Goal: Task Accomplishment & Management: Manage account settings

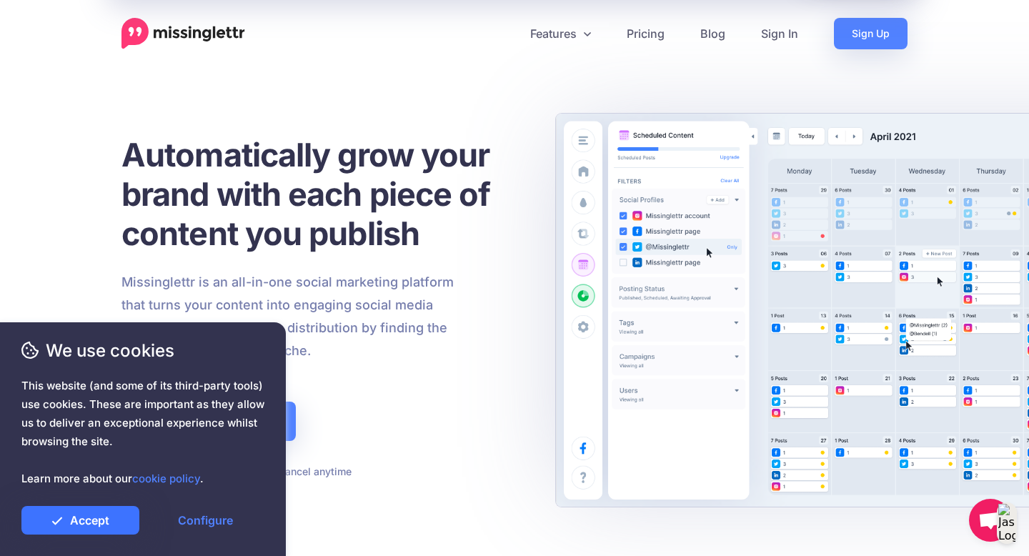
click at [96, 512] on link "Accept" at bounding box center [80, 520] width 118 height 29
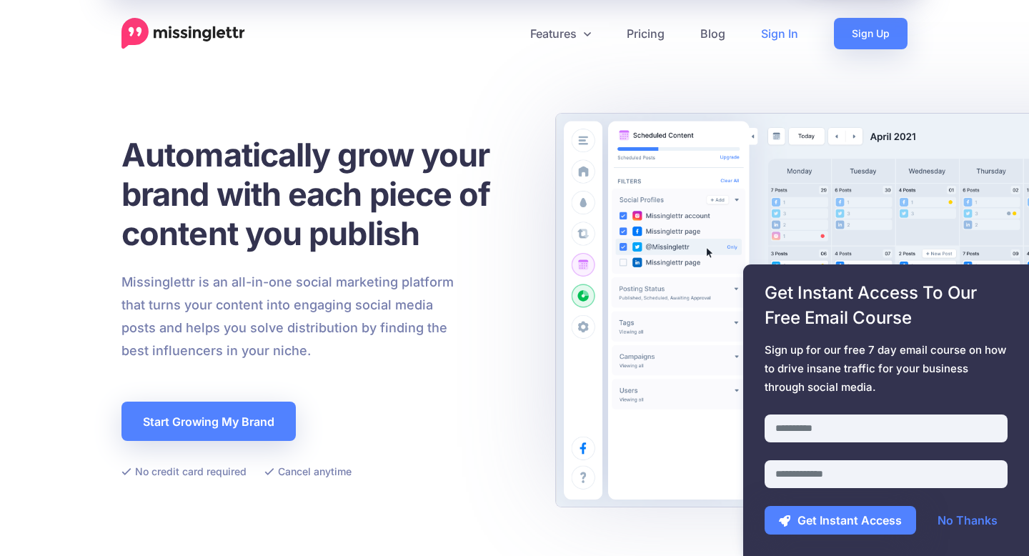
click at [773, 36] on link "Sign In" at bounding box center [779, 33] width 73 height 31
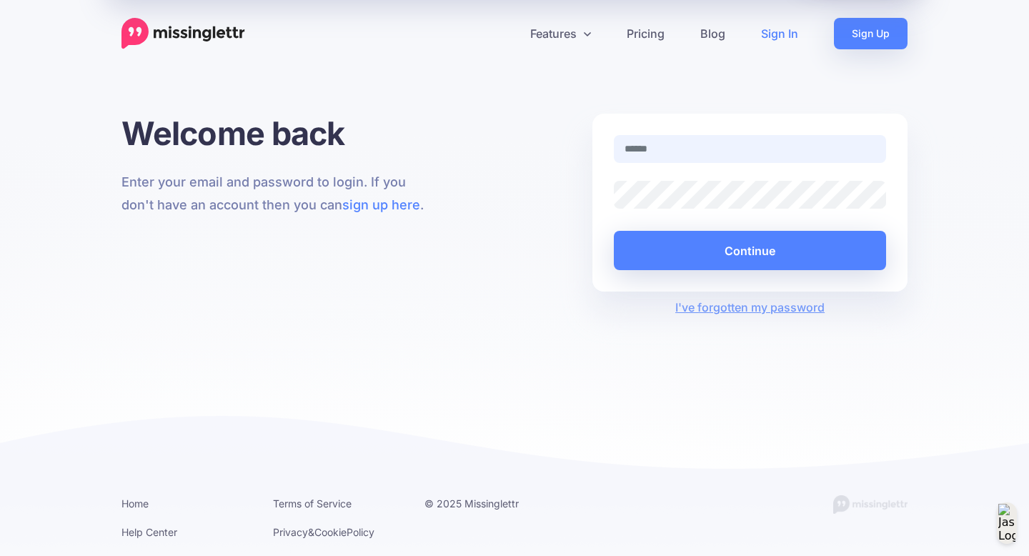
type input "**********"
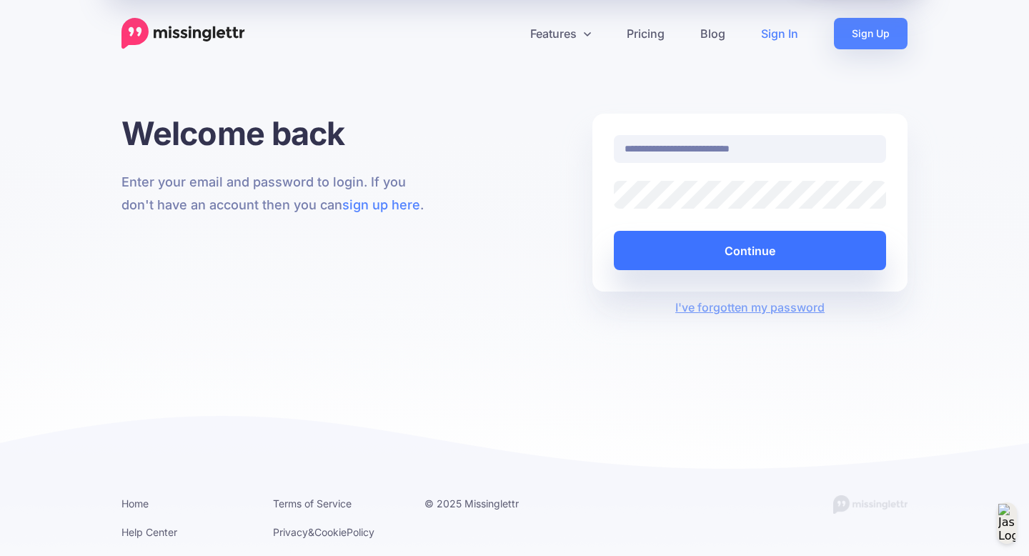
click at [751, 249] on button "Continue" at bounding box center [750, 250] width 272 height 39
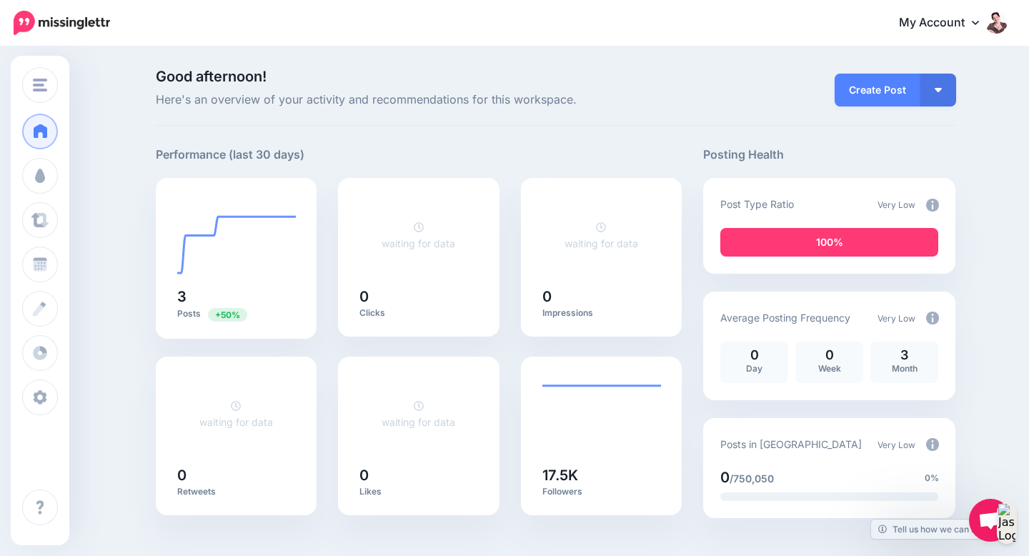
click at [1006, 22] on img at bounding box center [996, 22] width 23 height 23
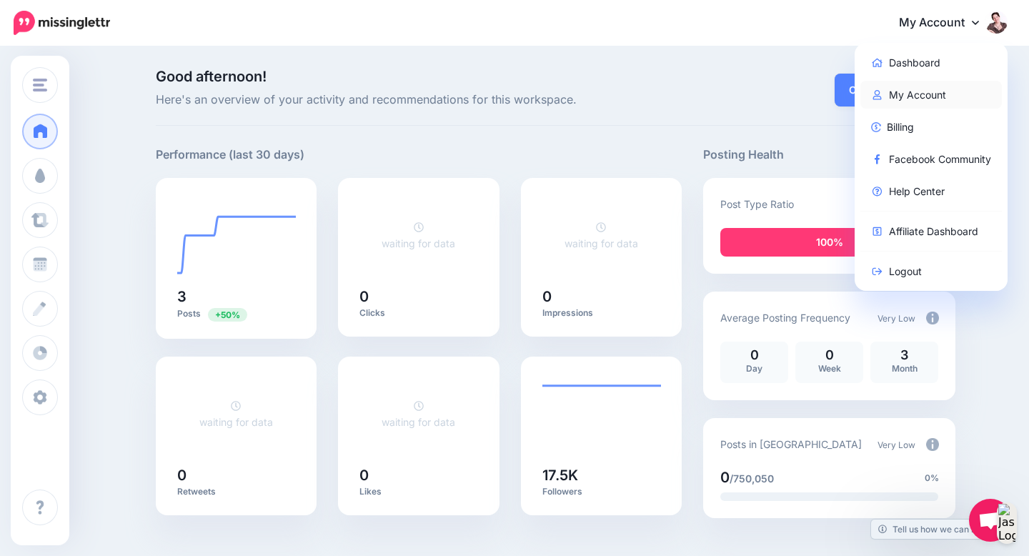
click at [938, 93] on link "My Account" at bounding box center [931, 95] width 142 height 28
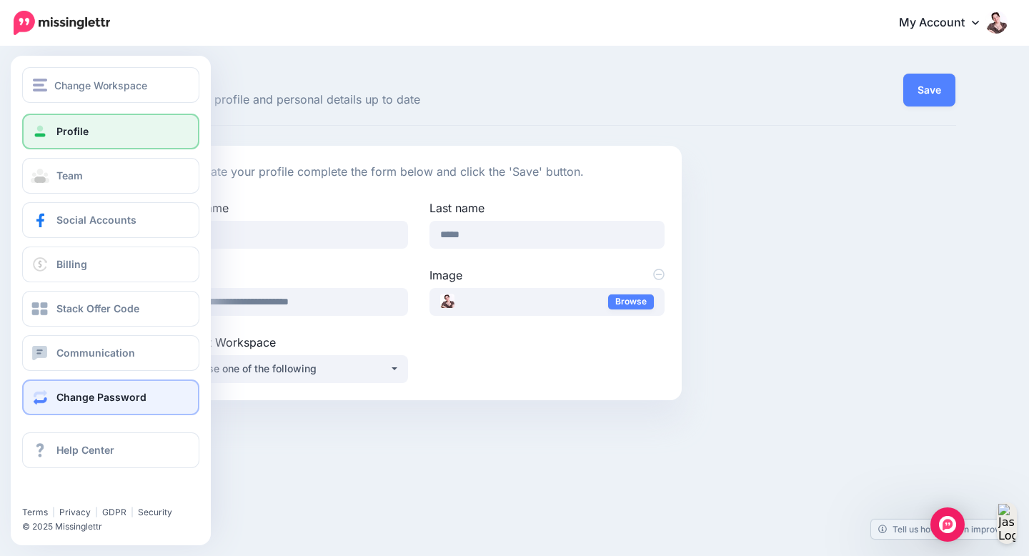
click at [80, 396] on span "Change Password" at bounding box center [101, 397] width 90 height 12
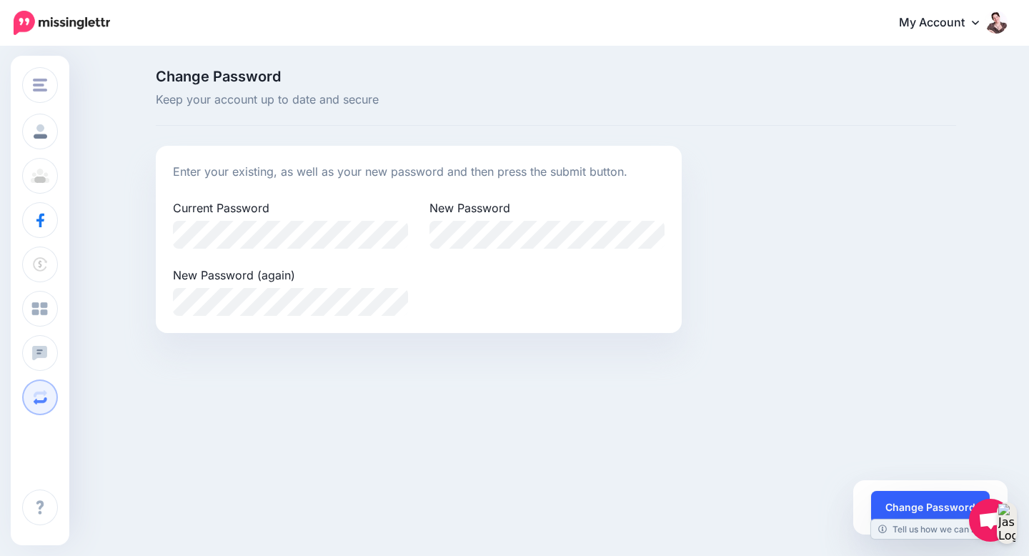
click at [901, 502] on button "Change Password" at bounding box center [930, 507] width 119 height 33
click at [60, 26] on img at bounding box center [62, 23] width 96 height 24
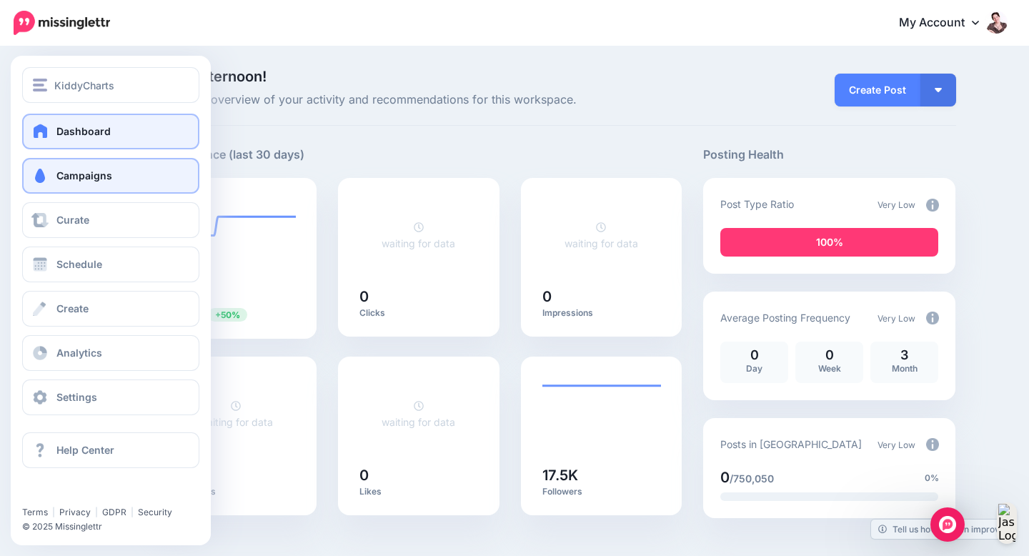
click at [94, 178] on span "Campaigns" at bounding box center [84, 175] width 56 height 12
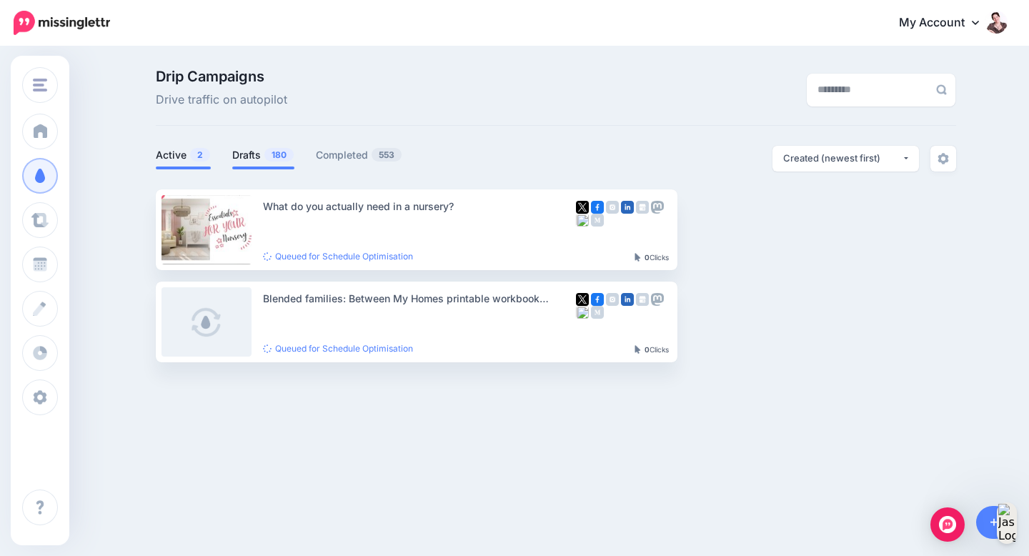
click at [256, 158] on link "Drafts 180" at bounding box center [263, 155] width 62 height 17
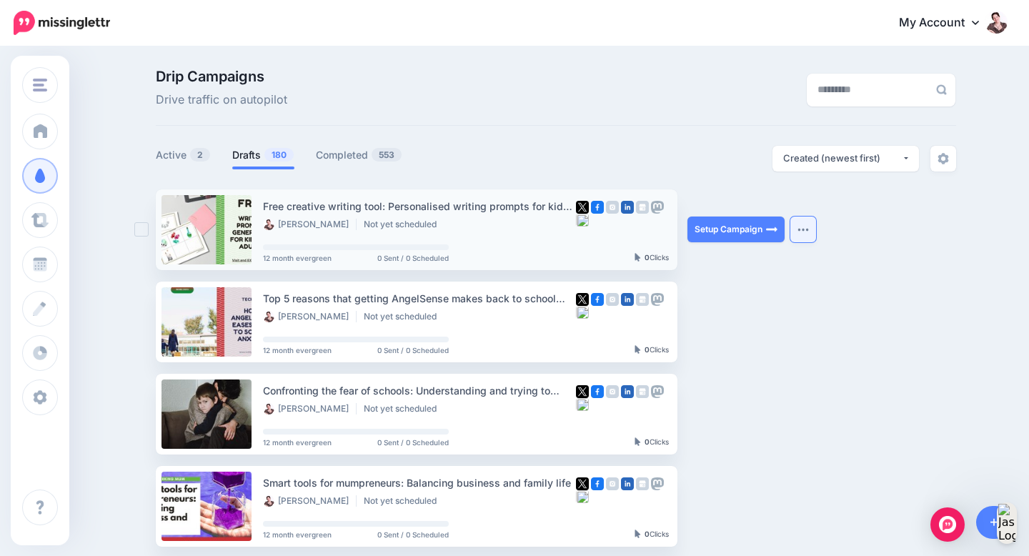
click at [796, 233] on button "button" at bounding box center [803, 230] width 26 height 26
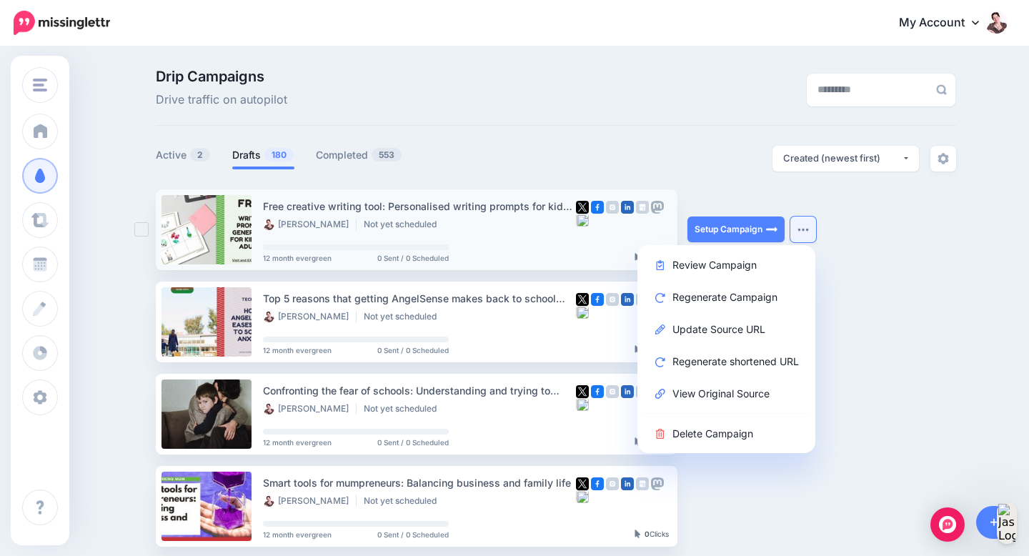
click at [798, 234] on button "button" at bounding box center [803, 230] width 26 height 26
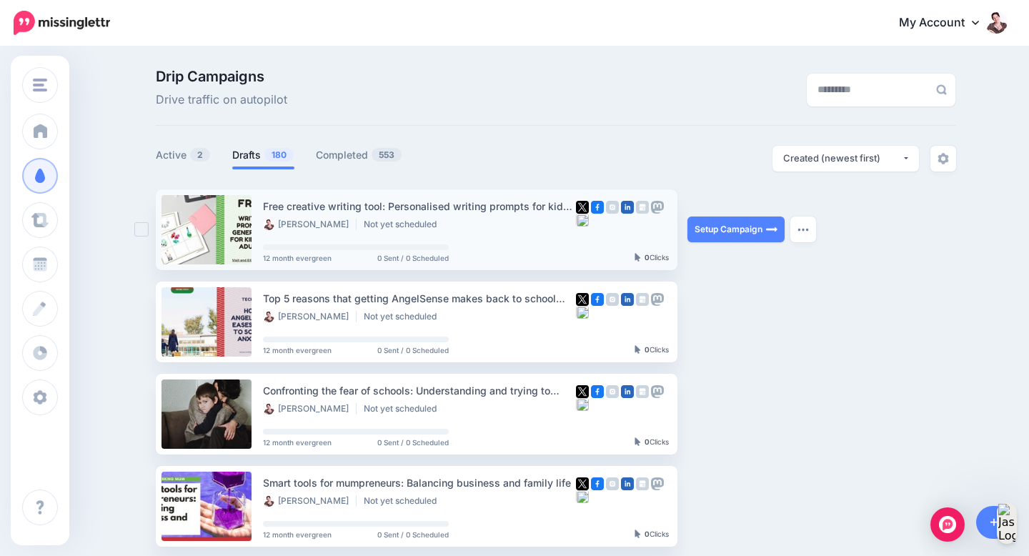
click at [136, 236] on ins at bounding box center [141, 229] width 14 height 14
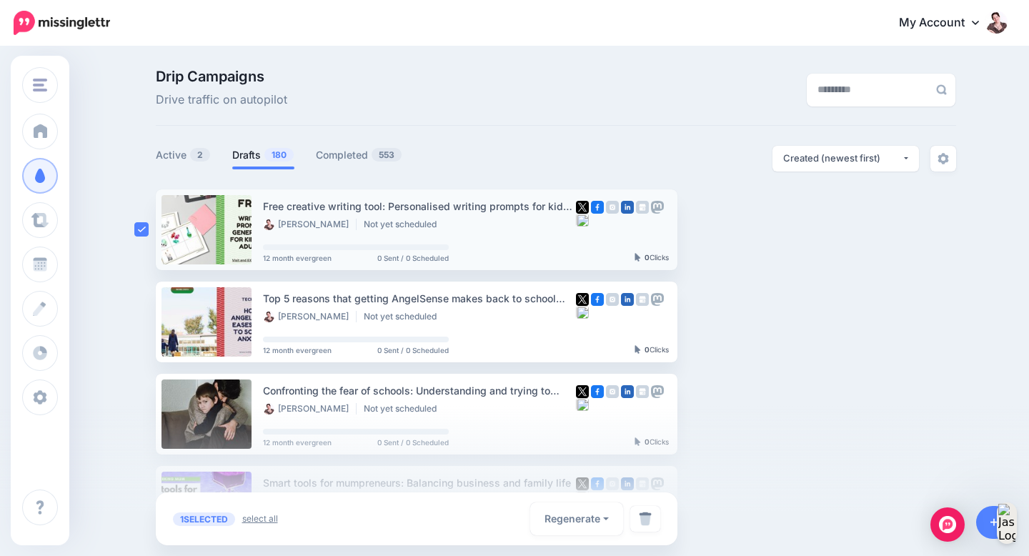
click at [277, 519] on link "select all" at bounding box center [260, 519] width 36 height 14
click at [644, 516] on img at bounding box center [645, 519] width 13 height 14
